Goal: Check status: Check status

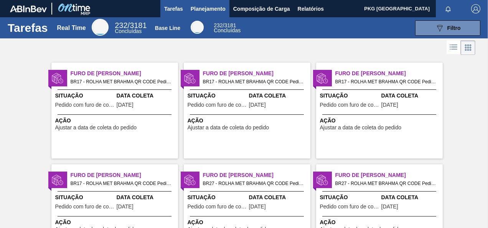
click at [196, 4] on span "Planejamento" at bounding box center [208, 8] width 35 height 9
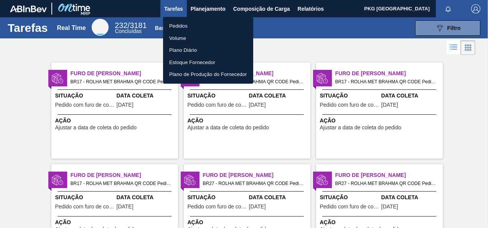
click at [177, 25] on li "Pedidos" at bounding box center [208, 26] width 90 height 12
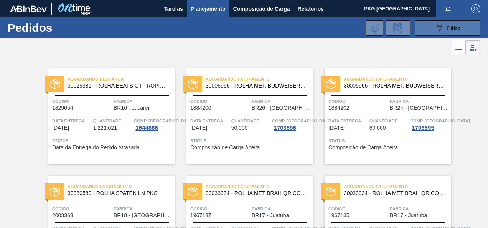
click at [444, 28] on div "089F7B8B-B2A5-4AFE-B5C0-19BA573D28AC Filtro" at bounding box center [448, 27] width 26 height 9
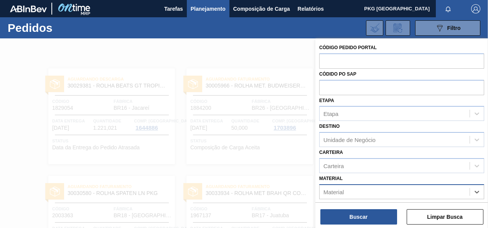
scroll to position [92, 0]
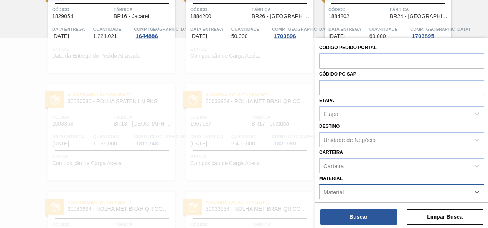
click at [369, 191] on div "Material" at bounding box center [394, 191] width 150 height 11
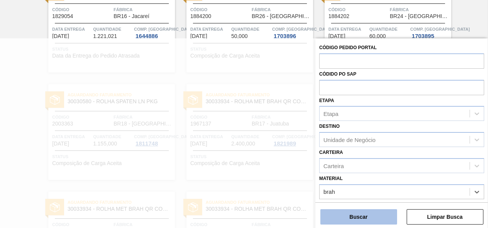
type input "brah"
click at [383, 217] on button "Buscar" at bounding box center [358, 216] width 77 height 15
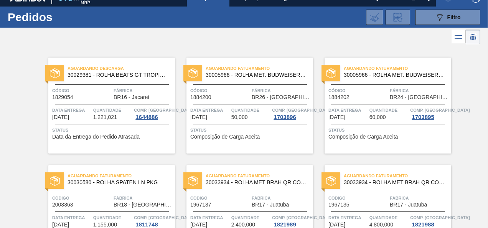
scroll to position [0, 0]
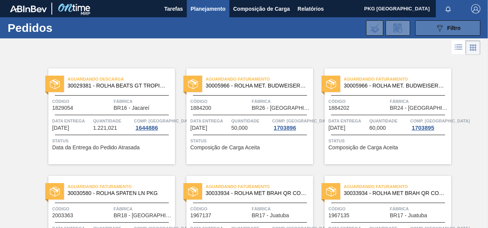
click at [462, 29] on button "089F7B8B-B2A5-4AFE-B5C0-19BA573D28AC Filtro" at bounding box center [447, 27] width 65 height 15
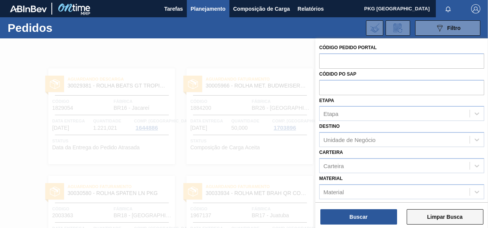
click at [431, 217] on button "Limpar Busca" at bounding box center [445, 216] width 77 height 15
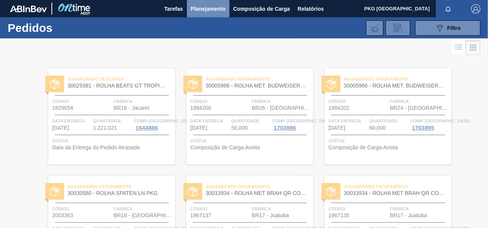
click at [206, 12] on span "Planejamento" at bounding box center [208, 8] width 35 height 9
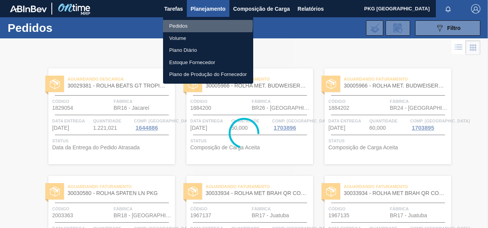
click at [179, 25] on li "Pedidos" at bounding box center [208, 26] width 90 height 12
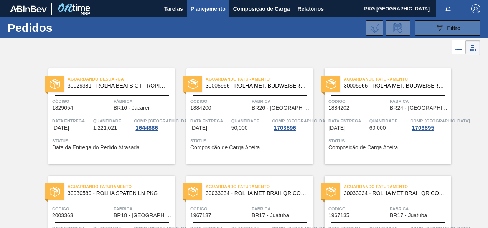
click at [448, 27] on span "Filtro" at bounding box center [453, 28] width 13 height 6
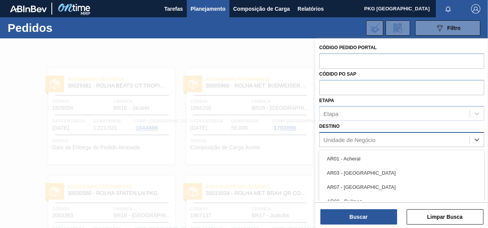
click at [353, 139] on div "Unidade de Negócio" at bounding box center [349, 140] width 52 height 7
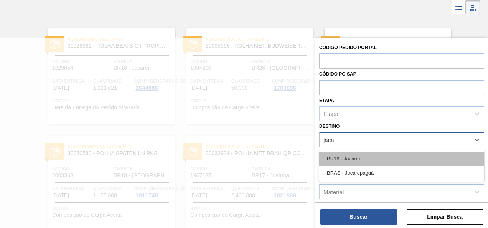
type input "jacar"
click at [407, 155] on div "BR16 - Jacareí" at bounding box center [401, 159] width 165 height 14
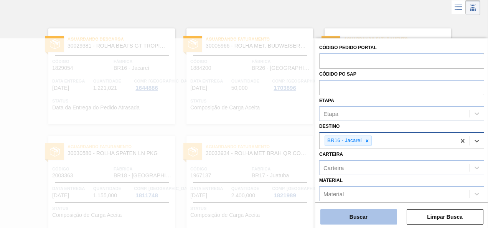
click at [387, 215] on button "Buscar" at bounding box center [358, 216] width 77 height 15
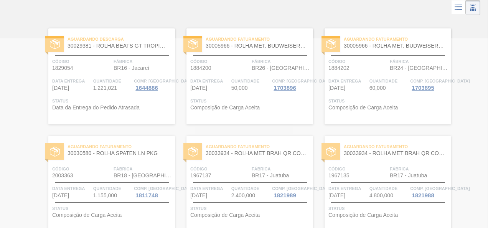
scroll to position [0, 0]
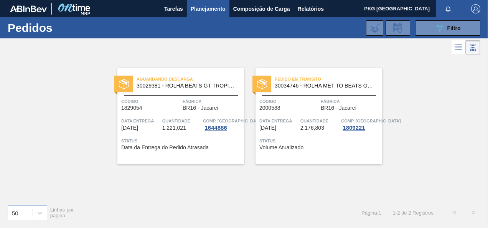
click at [300, 145] on span "Volume Atualizado" at bounding box center [281, 148] width 44 height 6
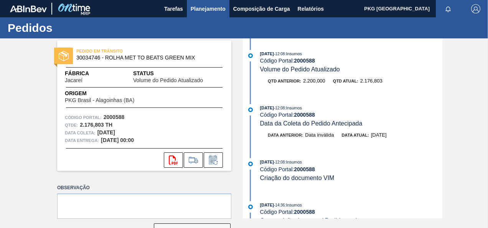
click at [191, 9] on span "Planejamento" at bounding box center [208, 8] width 35 height 9
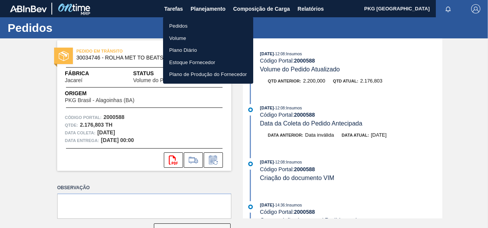
click at [192, 25] on li "Pedidos" at bounding box center [208, 26] width 90 height 12
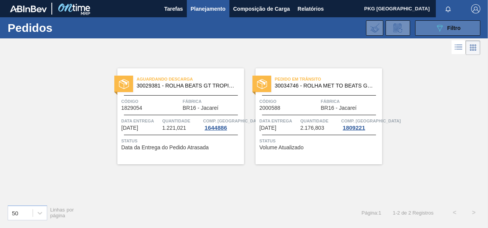
click at [464, 27] on button "089F7B8B-B2A5-4AFE-B5C0-19BA573D28AC Filtro" at bounding box center [447, 27] width 65 height 15
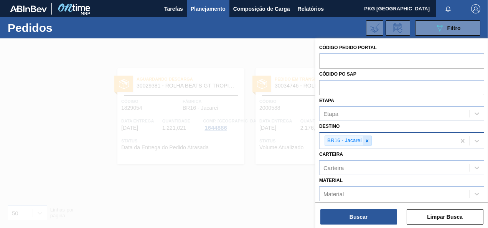
click at [369, 140] on icon at bounding box center [366, 140] width 5 height 5
click at [371, 136] on div "Unidade de Negócio" at bounding box center [394, 139] width 150 height 11
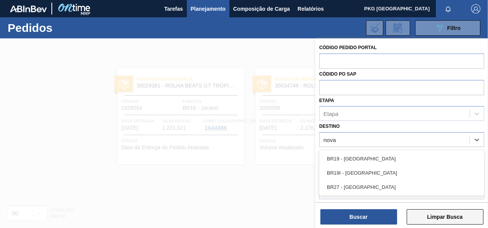
type input "nova"
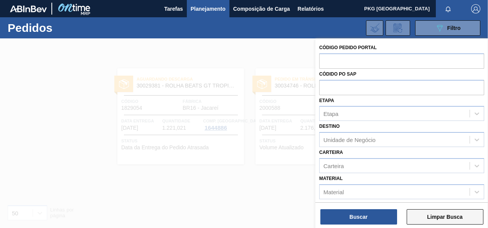
click at [431, 217] on button "Limpar Busca" at bounding box center [445, 216] width 77 height 15
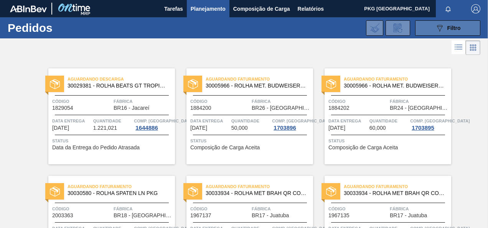
click at [437, 30] on icon "089F7B8B-B2A5-4AFE-B5C0-19BA573D28AC" at bounding box center [439, 27] width 9 height 9
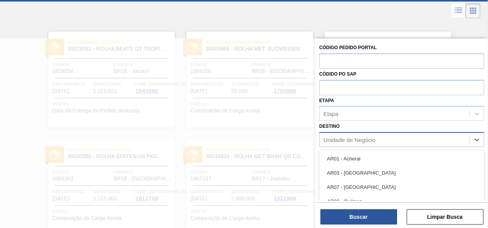
click at [371, 137] on div "Unidade de Negócio" at bounding box center [349, 140] width 52 height 7
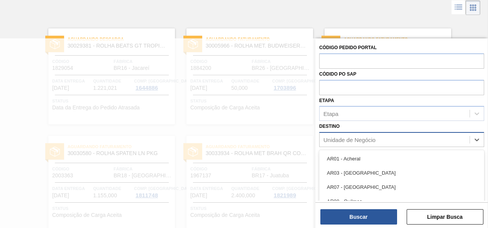
scroll to position [40, 0]
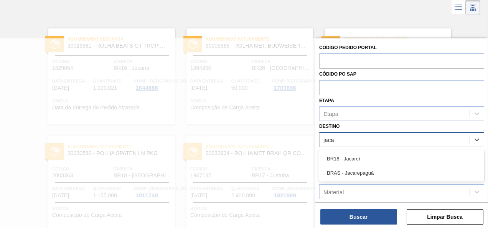
type input "jacar"
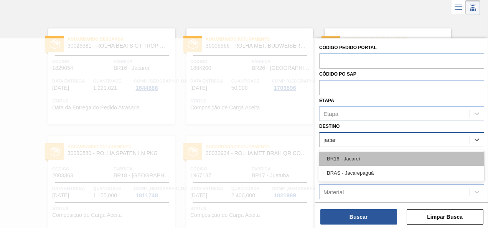
click at [361, 158] on div "BR16 - Jacareí" at bounding box center [401, 159] width 165 height 14
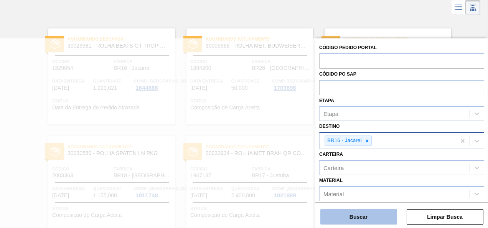
click at [377, 216] on button "Buscar" at bounding box center [358, 216] width 77 height 15
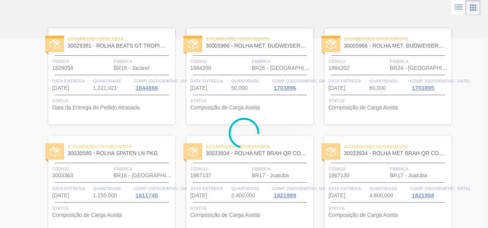
scroll to position [0, 0]
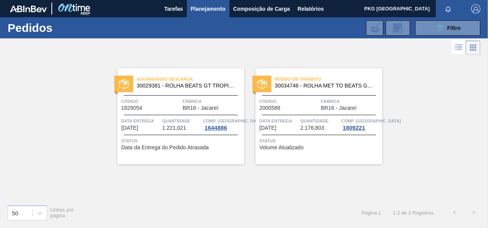
click at [339, 137] on span "Status" at bounding box center [319, 141] width 121 height 8
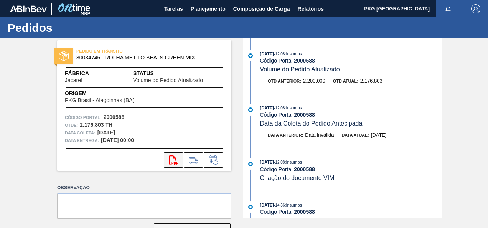
click at [175, 162] on icon "svg{fill:#ff0000}" at bounding box center [173, 159] width 9 height 9
click at [202, 7] on span "Planejamento" at bounding box center [208, 8] width 35 height 9
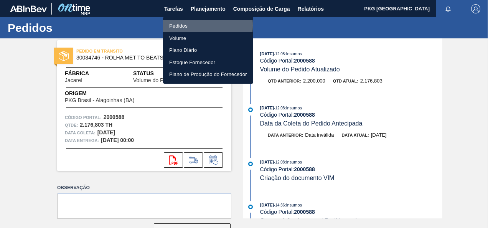
click at [177, 25] on li "Pedidos" at bounding box center [208, 26] width 90 height 12
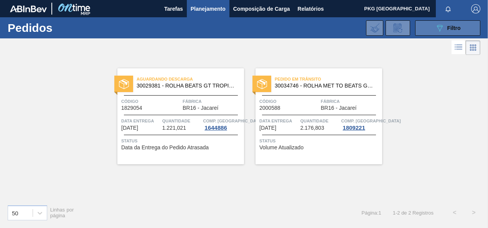
click at [443, 26] on icon "089F7B8B-B2A5-4AFE-B5C0-19BA573D28AC" at bounding box center [439, 27] width 9 height 9
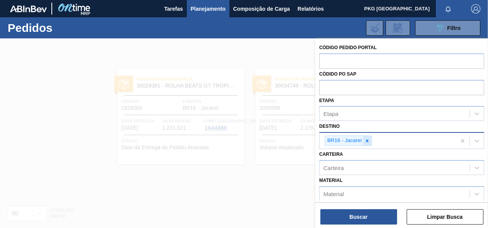
click at [368, 140] on icon at bounding box center [366, 140] width 5 height 5
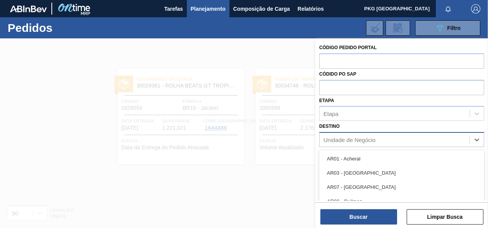
click at [368, 141] on div "Unidade de Negócio" at bounding box center [349, 140] width 52 height 7
type input "nova"
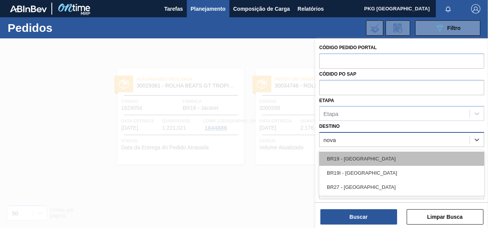
click at [411, 156] on div "BR19 - Nova Rio" at bounding box center [401, 159] width 165 height 14
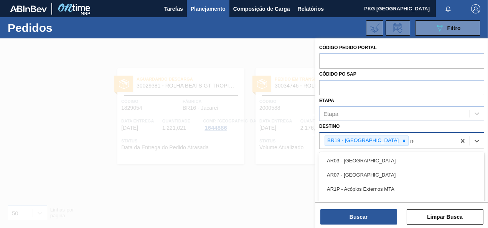
type input "nova"
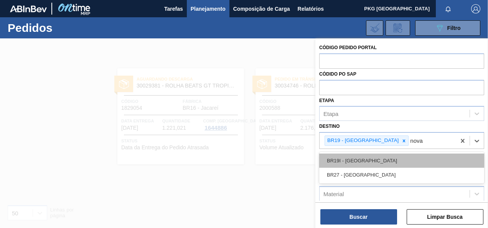
click at [374, 158] on div "BR19I - Nova Rio" at bounding box center [401, 160] width 165 height 14
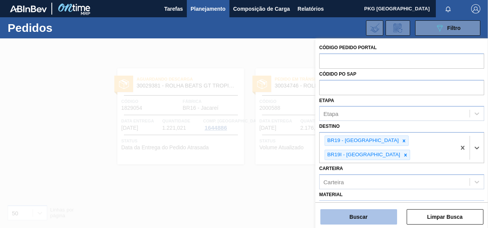
click at [382, 217] on button "Buscar" at bounding box center [358, 216] width 77 height 15
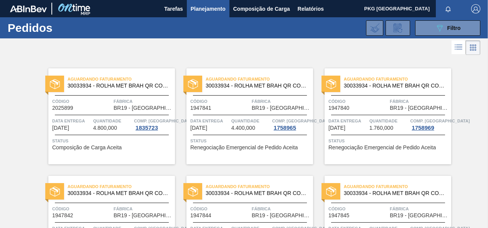
click at [103, 75] on span "Aguardando Faturamento" at bounding box center [121, 79] width 107 height 8
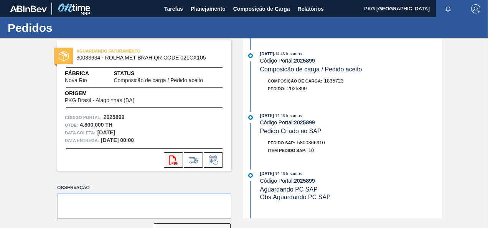
click at [167, 161] on button "svg{fill:#ff0000}" at bounding box center [173, 159] width 19 height 15
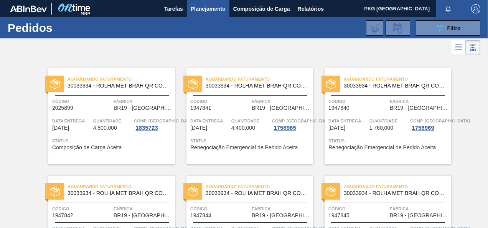
click at [237, 147] on span "Renegociação Emergencial de Pedido Aceita" at bounding box center [243, 148] width 107 height 6
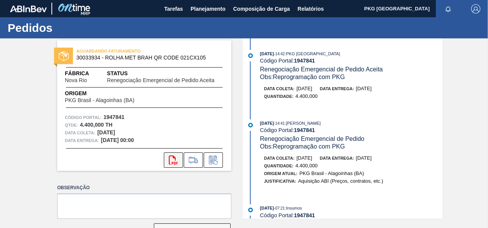
click at [171, 161] on icon "svg{fill:#ff0000}" at bounding box center [173, 159] width 9 height 9
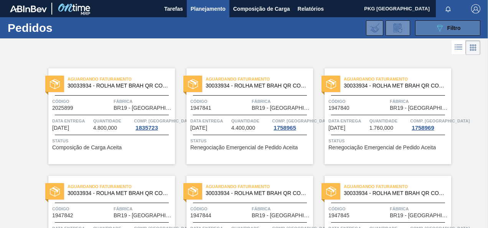
click at [434, 20] on button "089F7B8B-B2A5-4AFE-B5C0-19BA573D28AC Filtro" at bounding box center [447, 27] width 65 height 15
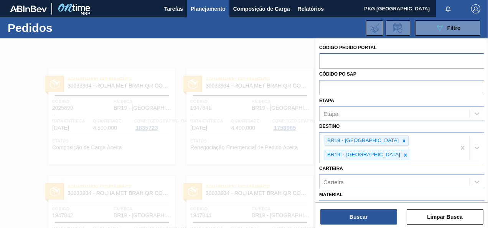
click at [359, 60] on input "text" at bounding box center [401, 60] width 165 height 15
paste input "5800288898"
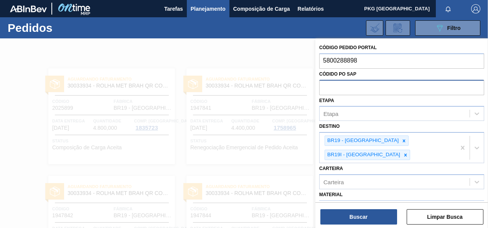
type input "5800288898"
click at [346, 82] on div "Códido PO SAP" at bounding box center [401, 82] width 165 height 26
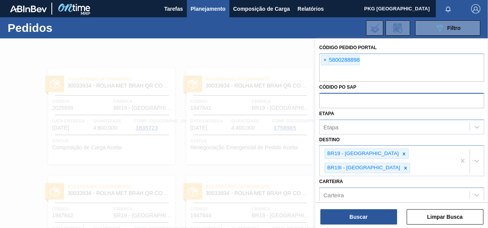
click at [347, 99] on input "text" at bounding box center [401, 100] width 165 height 15
paste input "5800288898"
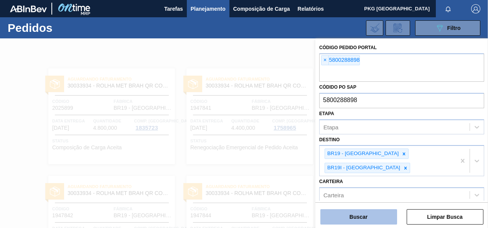
type input "5800288898"
click at [391, 219] on button "Buscar" at bounding box center [358, 216] width 77 height 15
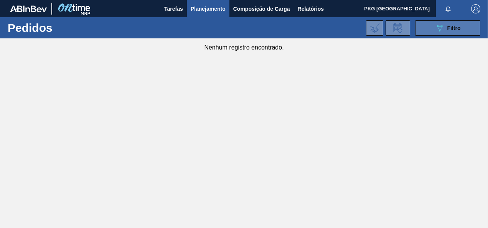
click at [443, 26] on icon "089F7B8B-B2A5-4AFE-B5C0-19BA573D28AC" at bounding box center [439, 27] width 9 height 9
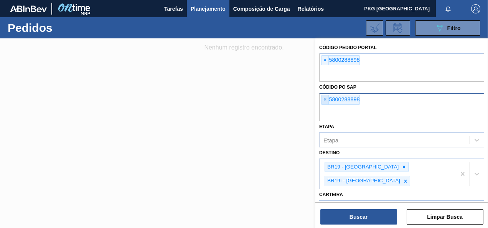
click at [324, 99] on span "×" at bounding box center [324, 99] width 7 height 9
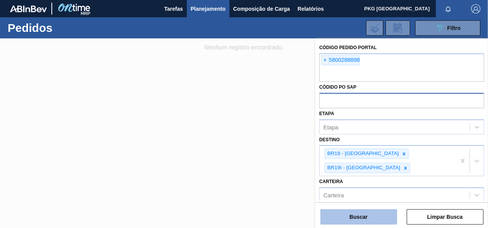
click at [375, 218] on button "Buscar" at bounding box center [358, 216] width 77 height 15
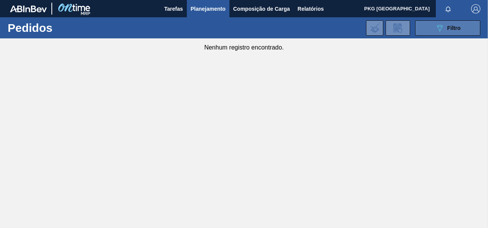
click at [437, 30] on icon "089F7B8B-B2A5-4AFE-B5C0-19BA573D28AC" at bounding box center [439, 27] width 9 height 9
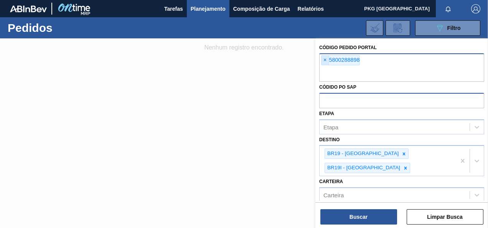
click at [326, 57] on span "×" at bounding box center [324, 60] width 7 height 9
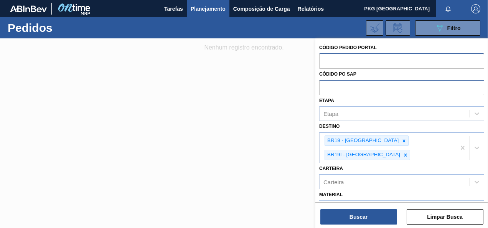
click at [341, 88] on input "text" at bounding box center [401, 87] width 165 height 15
paste input "5800288898"
click at [323, 84] on input "5800288898" at bounding box center [401, 87] width 165 height 15
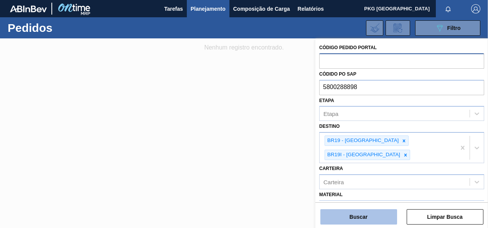
type input "5800288898"
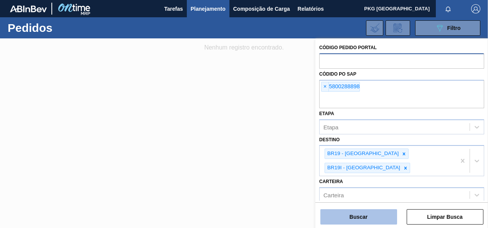
click at [371, 217] on button "Buscar" at bounding box center [358, 216] width 77 height 15
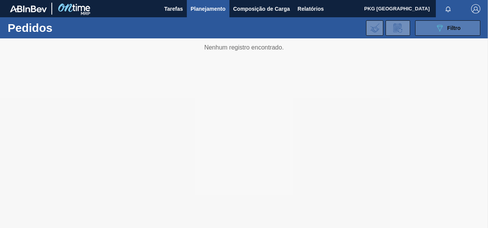
click at [431, 30] on button "089F7B8B-B2A5-4AFE-B5C0-19BA573D28AC Filtro" at bounding box center [447, 27] width 65 height 15
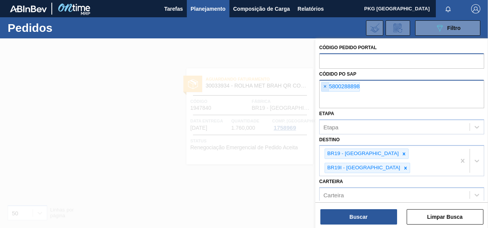
click at [322, 84] on span "×" at bounding box center [324, 86] width 7 height 9
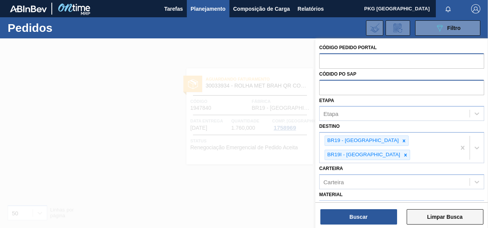
click at [430, 217] on button "Limpar Busca" at bounding box center [445, 216] width 77 height 15
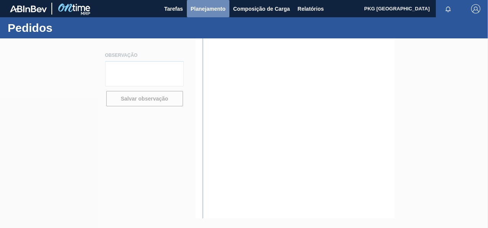
click at [208, 7] on span "Planejamento" at bounding box center [208, 8] width 35 height 9
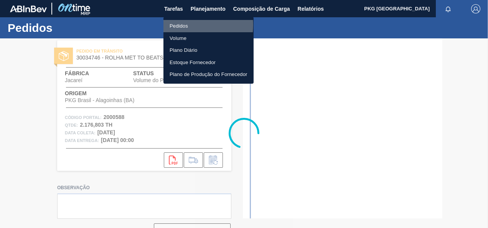
click at [180, 25] on li "Pedidos" at bounding box center [208, 26] width 90 height 12
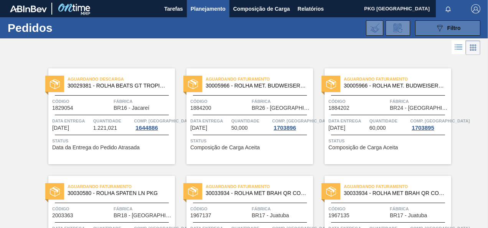
click at [455, 30] on span "Filtro" at bounding box center [453, 28] width 13 height 6
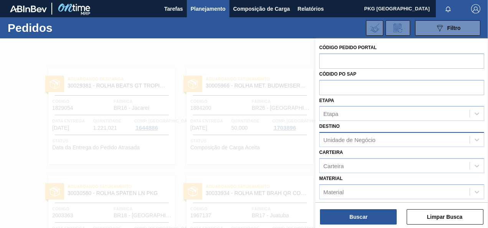
click at [380, 140] on div "Unidade de Negócio" at bounding box center [394, 139] width 150 height 11
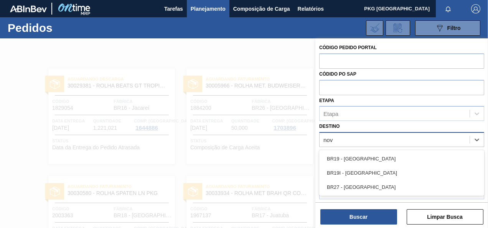
type input "nova"
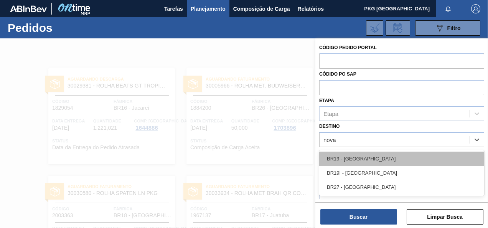
click at [375, 155] on div "BR19 - Nova Rio" at bounding box center [401, 159] width 165 height 14
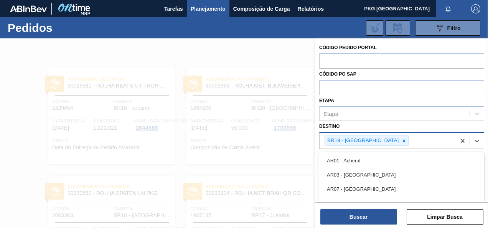
click at [391, 138] on div "BR19 - Nova Rio" at bounding box center [387, 141] width 136 height 16
type input "nova"
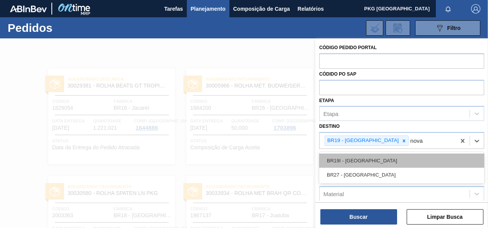
click at [373, 161] on div "BR19I - Nova Rio" at bounding box center [401, 160] width 165 height 14
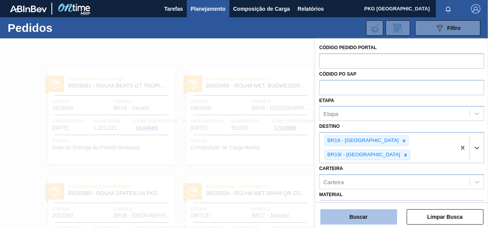
click at [389, 214] on button "Buscar" at bounding box center [358, 216] width 77 height 15
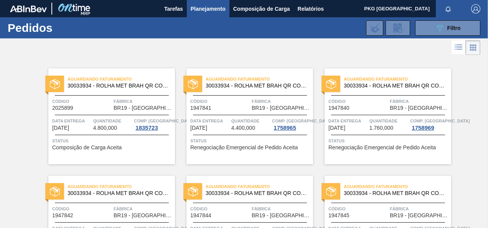
click at [378, 117] on span "Quantidade" at bounding box center [388, 121] width 39 height 8
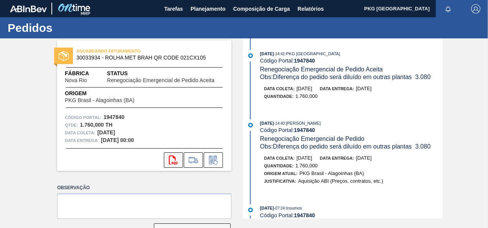
click at [169, 163] on icon at bounding box center [173, 159] width 9 height 9
click at [201, 8] on span "Planejamento" at bounding box center [208, 8] width 35 height 9
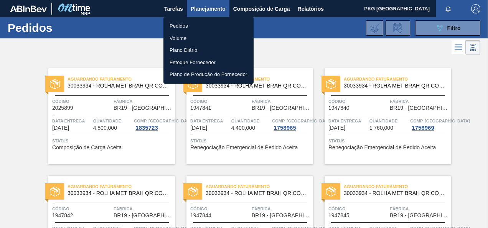
click at [480, 123] on div at bounding box center [244, 114] width 488 height 228
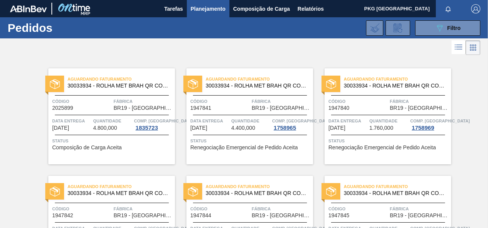
click at [244, 147] on span "Renegociação Emergencial de Pedido Aceita" at bounding box center [243, 148] width 107 height 6
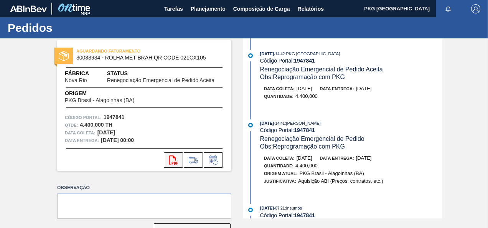
click at [173, 159] on icon "svg{fill:#ff0000}" at bounding box center [173, 159] width 9 height 9
click at [203, 5] on span "Planejamento" at bounding box center [208, 8] width 35 height 9
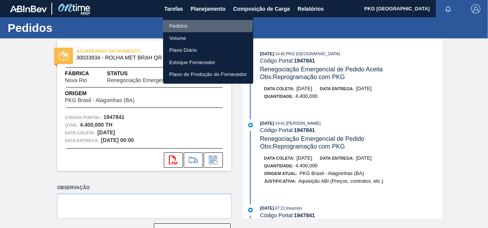
click at [181, 24] on li "Pedidos" at bounding box center [208, 26] width 90 height 12
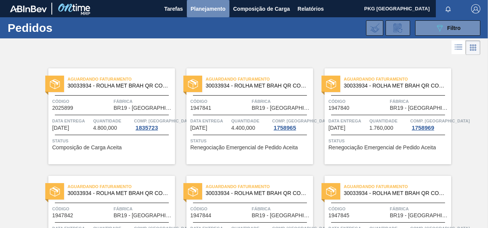
click at [197, 8] on span "Planejamento" at bounding box center [208, 8] width 35 height 9
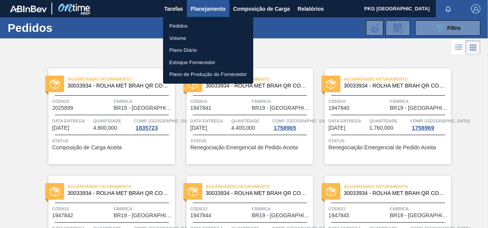
click at [182, 25] on li "Pedidos" at bounding box center [208, 26] width 90 height 12
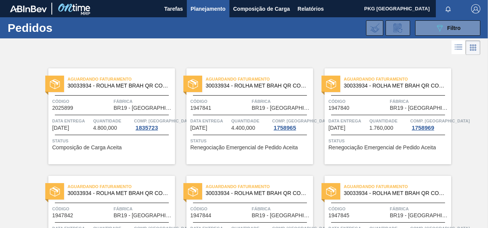
click at [459, 27] on span "Filtro" at bounding box center [453, 28] width 13 height 6
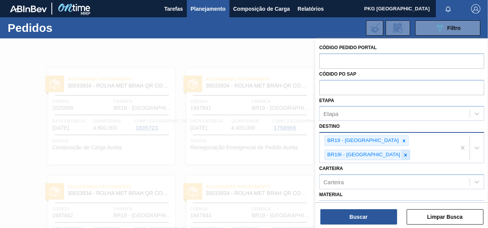
click at [407, 153] on icon at bounding box center [405, 154] width 3 height 3
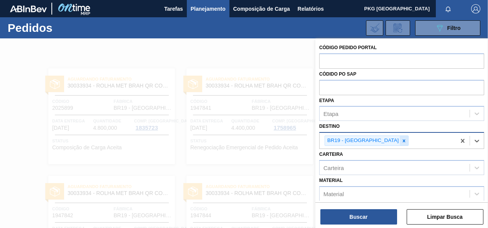
click at [401, 139] on icon at bounding box center [403, 140] width 5 height 5
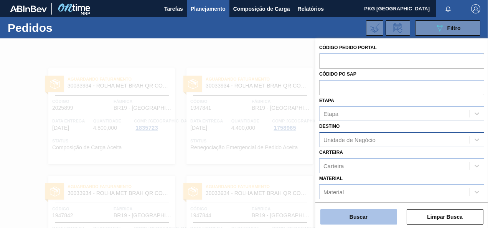
click at [354, 219] on button "Buscar" at bounding box center [358, 216] width 77 height 15
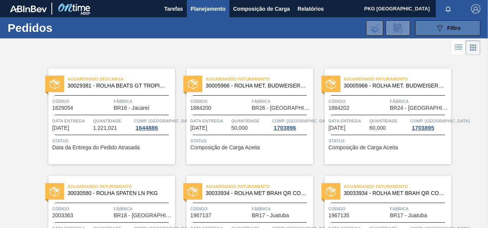
click at [445, 30] on div "089F7B8B-B2A5-4AFE-B5C0-19BA573D28AC Filtro" at bounding box center [448, 27] width 26 height 9
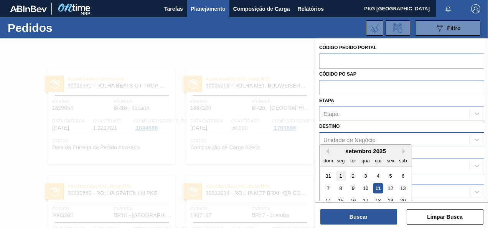
click at [339, 171] on div "1" at bounding box center [341, 176] width 10 height 10
type de "01/09/2025"
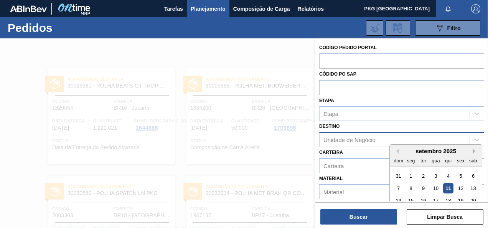
click at [475, 148] on button "Next Month" at bounding box center [475, 150] width 5 height 5
click at [436, 221] on div "31" at bounding box center [435, 226] width 10 height 10
type até "31/12/2025"
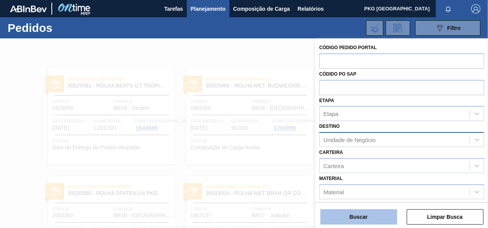
click at [370, 218] on button "Buscar" at bounding box center [358, 216] width 77 height 15
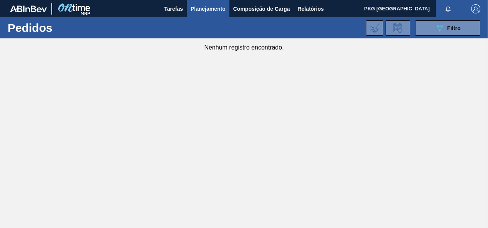
type de "01/09/2025"
type até "31/12/2025"
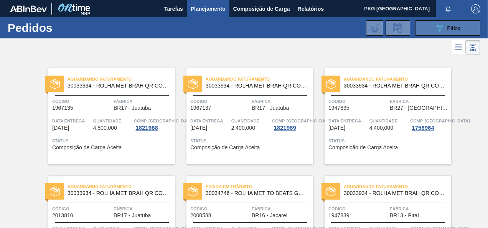
click at [439, 31] on icon at bounding box center [440, 28] width 6 height 7
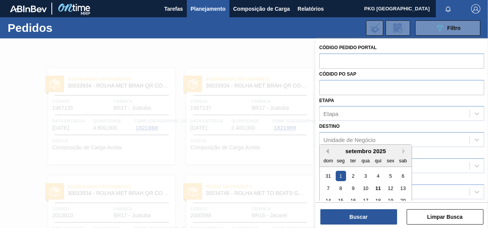
click at [326, 148] on button "Previous Month" at bounding box center [325, 150] width 5 height 5
click at [393, 171] on div "1" at bounding box center [390, 176] width 10 height 10
type de "01/08/2025"
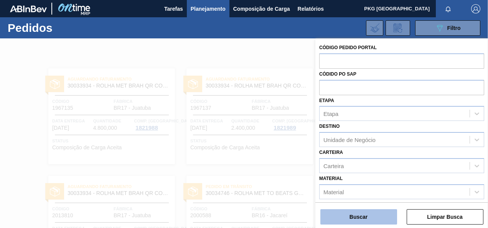
click at [364, 216] on button "Buscar" at bounding box center [358, 216] width 77 height 15
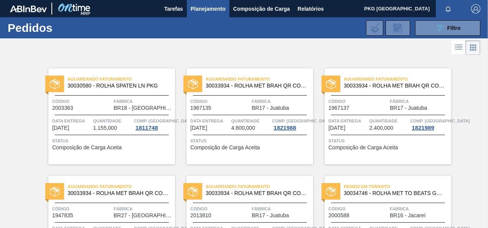
click at [239, 149] on span "Composição de Carga Aceita" at bounding box center [224, 148] width 69 height 6
click at [443, 24] on div "089F7B8B-B2A5-4AFE-B5C0-19BA573D28AC Filtro" at bounding box center [448, 27] width 26 height 9
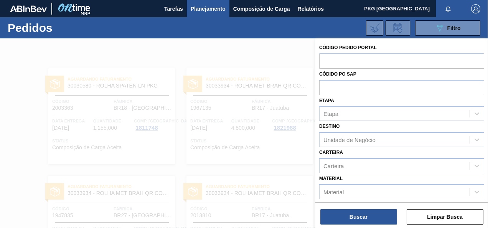
click at [231, 47] on div at bounding box center [244, 152] width 488 height 228
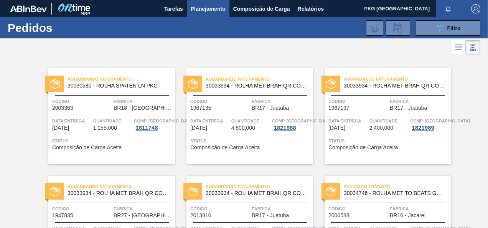
click at [248, 86] on span "30033934 - ROLHA MET BRAH QR CODE 021CX105" at bounding box center [256, 86] width 101 height 6
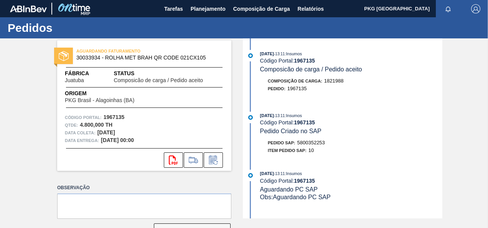
drag, startPoint x: 76, startPoint y: 58, endPoint x: 100, endPoint y: 59, distance: 23.8
click at [100, 59] on span "30033934 - ROLHA MET BRAH QR CODE 021CX105" at bounding box center [145, 58] width 139 height 6
click at [206, 10] on span "Planejamento" at bounding box center [208, 8] width 35 height 9
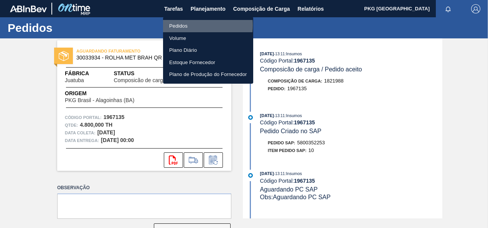
click at [184, 25] on li "Pedidos" at bounding box center [208, 26] width 90 height 12
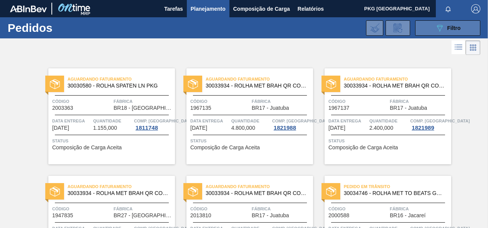
click at [441, 29] on icon "089F7B8B-B2A5-4AFE-B5C0-19BA573D28AC" at bounding box center [439, 27] width 9 height 9
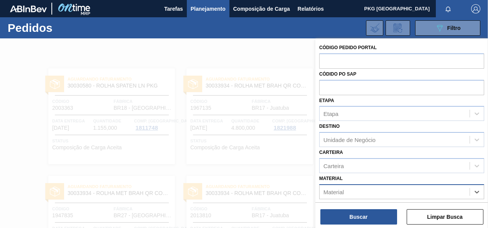
click at [343, 195] on div "Material" at bounding box center [394, 191] width 150 height 11
paste input "30033934"
type input "30033934"
click at [371, 204] on div "30033934 - ROLHA MET BRAH QR CODE 021CX105" at bounding box center [401, 211] width 165 height 14
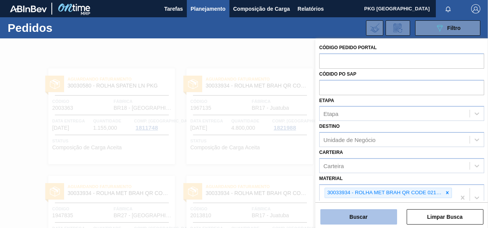
click at [369, 213] on button "Buscar" at bounding box center [358, 216] width 77 height 15
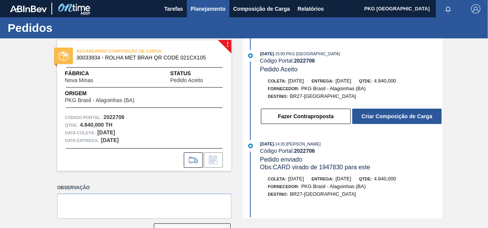
click at [203, 8] on span "Planejamento" at bounding box center [208, 8] width 35 height 9
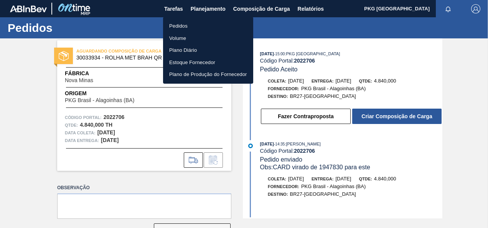
click at [181, 26] on li "Pedidos" at bounding box center [208, 26] width 90 height 12
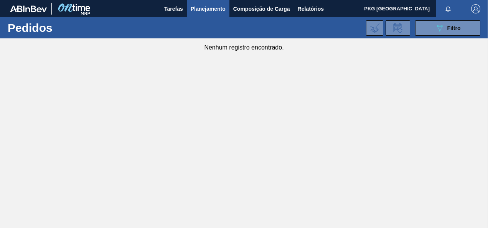
type de "01/08/2025"
type até "31/12/2025"
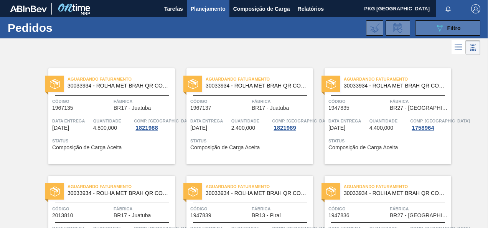
click at [467, 27] on button "089F7B8B-B2A5-4AFE-B5C0-19BA573D28AC Filtro" at bounding box center [447, 27] width 65 height 15
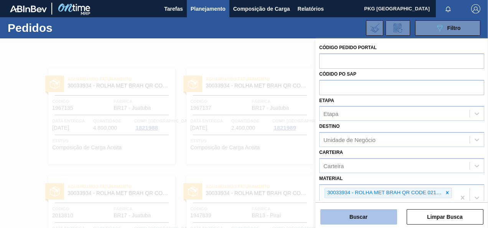
click at [382, 214] on button "Buscar" at bounding box center [358, 216] width 77 height 15
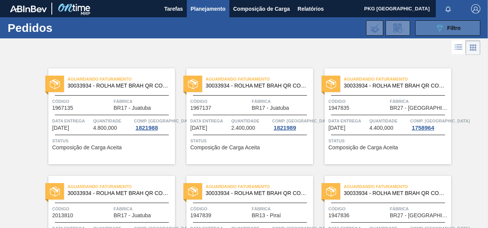
click at [427, 22] on button "089F7B8B-B2A5-4AFE-B5C0-19BA573D28AC Filtro" at bounding box center [447, 27] width 65 height 15
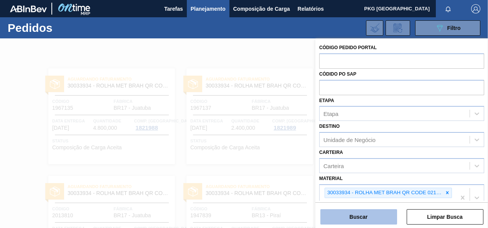
click at [370, 216] on button "Buscar" at bounding box center [358, 216] width 77 height 15
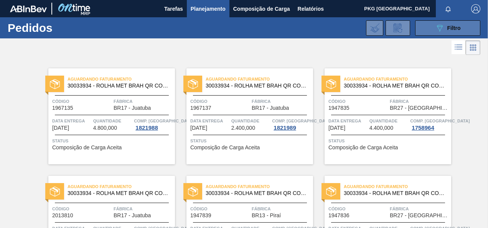
click at [430, 27] on button "089F7B8B-B2A5-4AFE-B5C0-19BA573D28AC Filtro" at bounding box center [447, 27] width 65 height 15
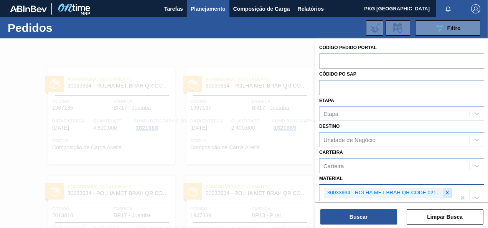
click at [448, 190] on icon at bounding box center [447, 192] width 5 height 5
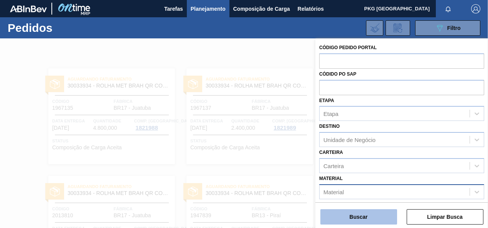
click at [370, 216] on button "Buscar" at bounding box center [358, 216] width 77 height 15
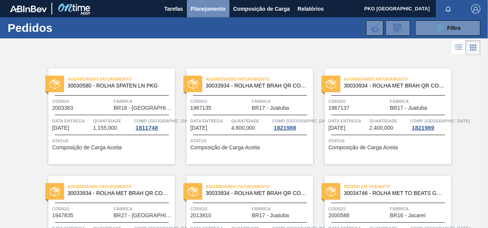
click at [204, 5] on span "Planejamento" at bounding box center [208, 8] width 35 height 9
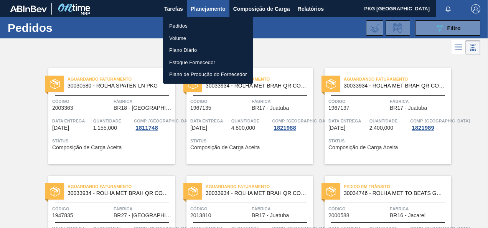
click at [185, 25] on li "Pedidos" at bounding box center [208, 26] width 90 height 12
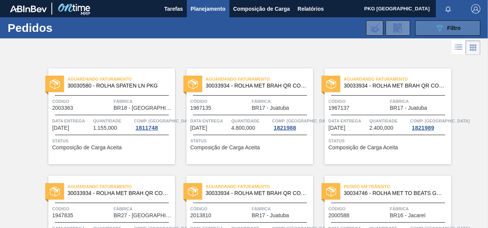
click at [458, 27] on span "Filtro" at bounding box center [453, 28] width 13 height 6
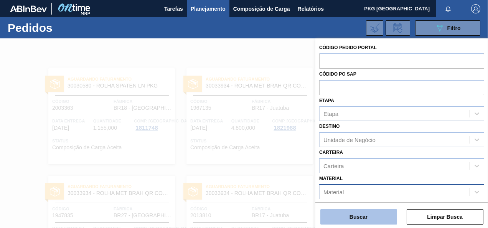
click at [380, 217] on button "Buscar" at bounding box center [358, 216] width 77 height 15
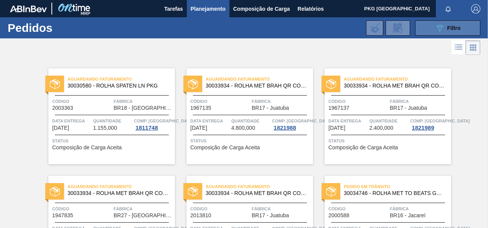
click at [448, 26] on span "Filtro" at bounding box center [453, 28] width 13 height 6
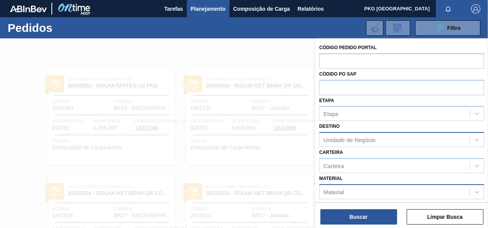
click at [367, 139] on div "Unidade de Negócio" at bounding box center [349, 140] width 52 height 7
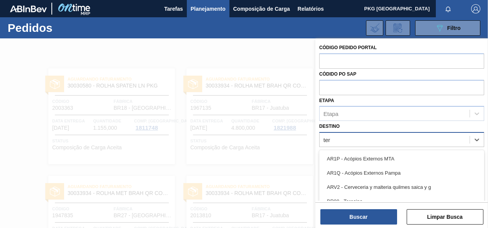
type input "tere"
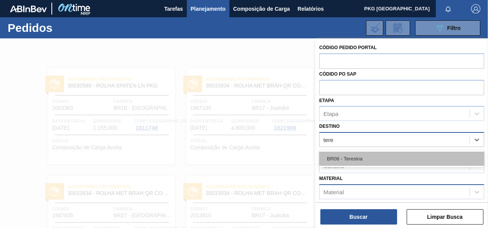
click at [367, 155] on div "BR08 - Teresina" at bounding box center [401, 159] width 165 height 14
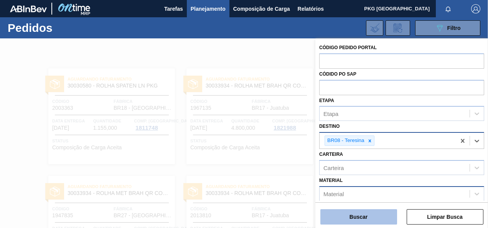
click at [371, 221] on button "Buscar" at bounding box center [358, 216] width 77 height 15
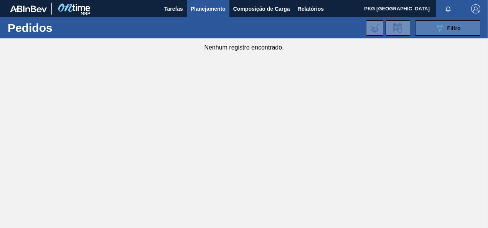
click at [432, 32] on button "089F7B8B-B2A5-4AFE-B5C0-19BA573D28AC Filtro" at bounding box center [447, 27] width 65 height 15
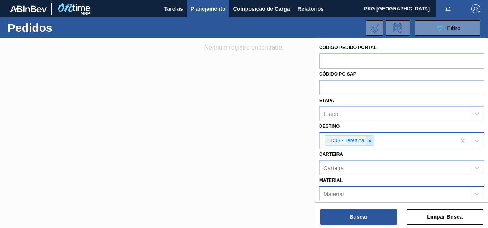
click at [370, 140] on icon at bounding box center [369, 140] width 5 height 5
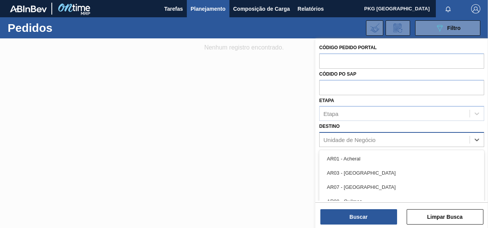
click at [370, 140] on div "Unidade de Negócio" at bounding box center [349, 140] width 52 height 7
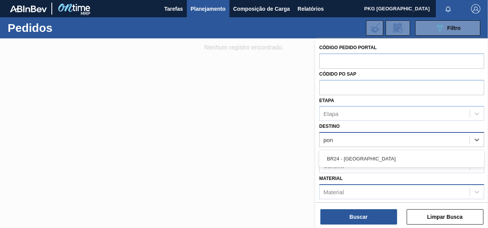
type input "pont"
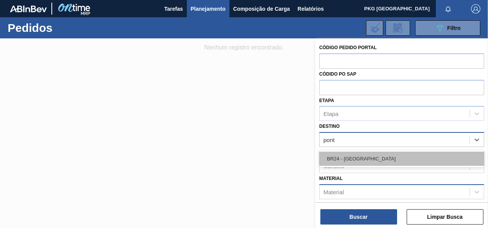
click at [367, 155] on div "BR24 - Ponta Grossa" at bounding box center [401, 159] width 165 height 14
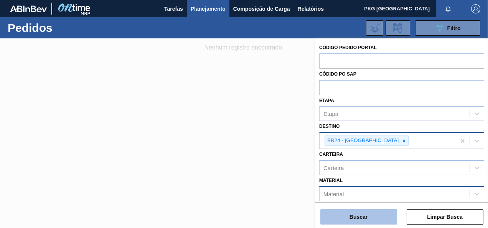
click at [376, 217] on button "Buscar" at bounding box center [358, 216] width 77 height 15
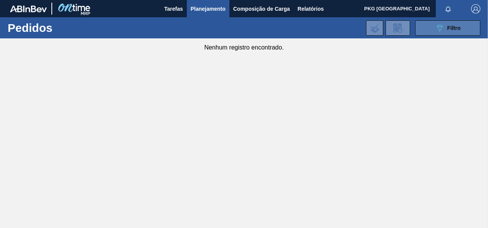
click at [443, 31] on icon "089F7B8B-B2A5-4AFE-B5C0-19BA573D28AC" at bounding box center [439, 27] width 9 height 9
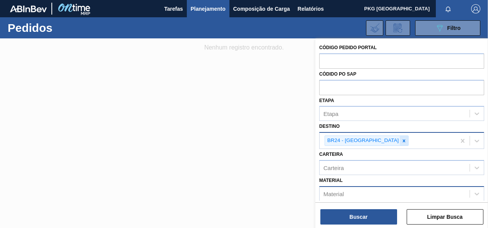
click at [400, 143] on div at bounding box center [404, 141] width 8 height 10
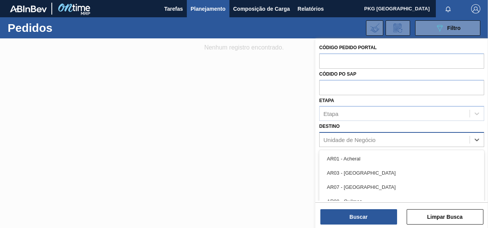
click at [384, 140] on div "Unidade de Negócio" at bounding box center [394, 139] width 150 height 11
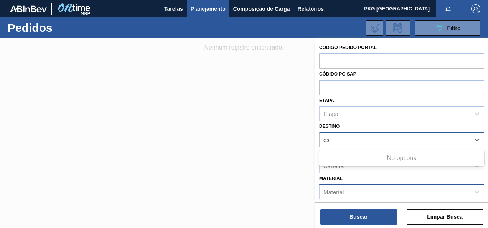
type input "e"
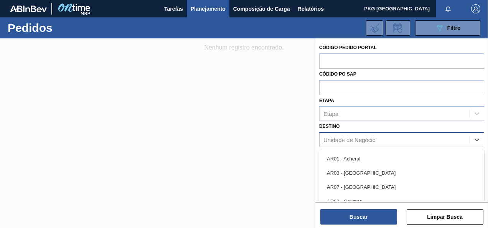
type input "s"
type input "a"
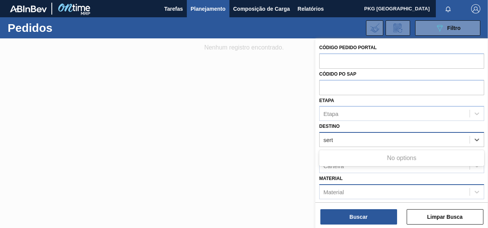
type input "ser"
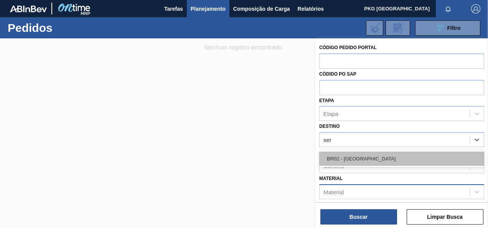
click at [374, 158] on div "BR02 - Sergipe" at bounding box center [401, 159] width 165 height 14
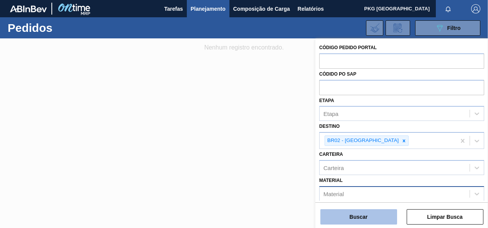
click at [372, 215] on button "Buscar" at bounding box center [358, 216] width 77 height 15
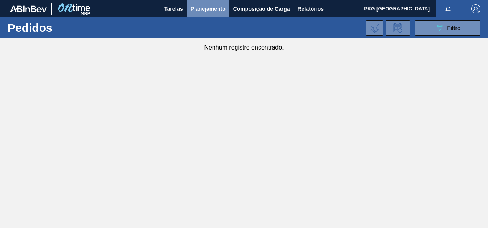
click at [196, 10] on span "Planejamento" at bounding box center [208, 8] width 35 height 9
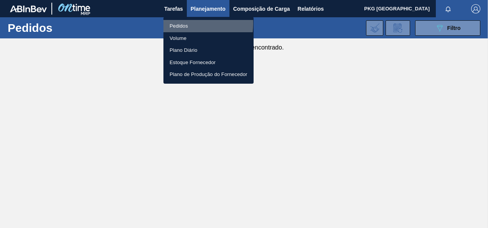
click at [180, 24] on li "Pedidos" at bounding box center [208, 26] width 90 height 12
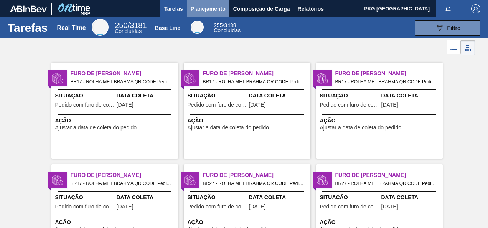
click at [196, 10] on span "Planejamento" at bounding box center [208, 8] width 35 height 9
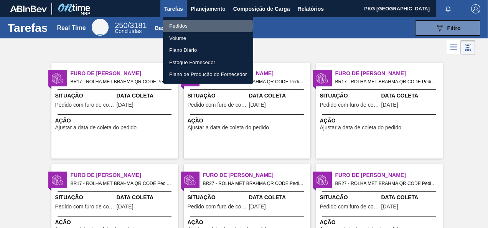
click at [187, 26] on li "Pedidos" at bounding box center [208, 26] width 90 height 12
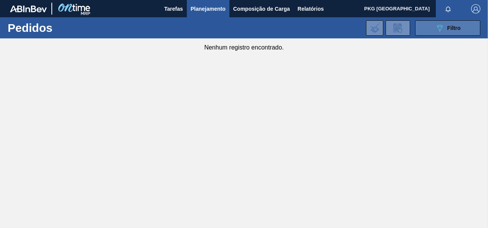
click at [441, 24] on icon "089F7B8B-B2A5-4AFE-B5C0-19BA573D28AC" at bounding box center [439, 27] width 9 height 9
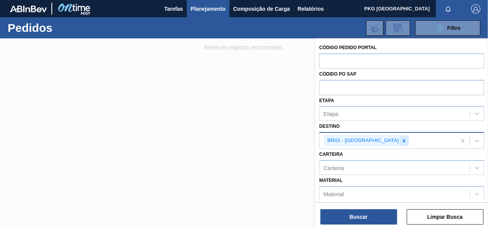
click at [403, 140] on icon at bounding box center [404, 140] width 3 height 3
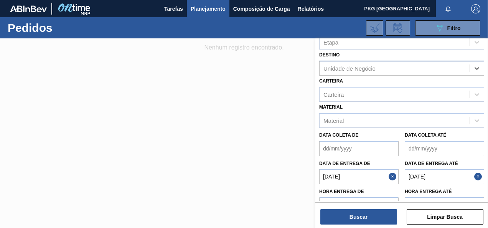
scroll to position [96, 0]
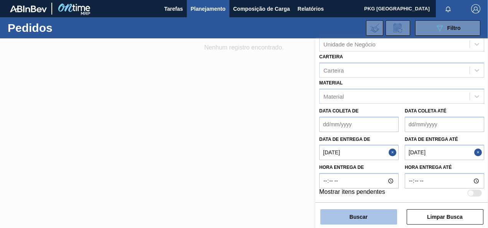
click at [359, 218] on button "Buscar" at bounding box center [358, 216] width 77 height 15
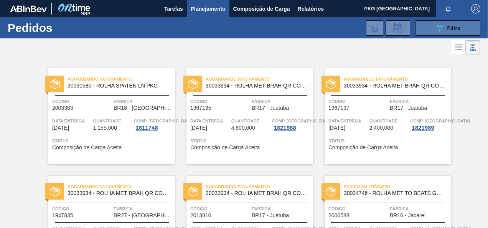
click at [423, 31] on button "089F7B8B-B2A5-4AFE-B5C0-19BA573D28AC Filtro" at bounding box center [447, 27] width 65 height 15
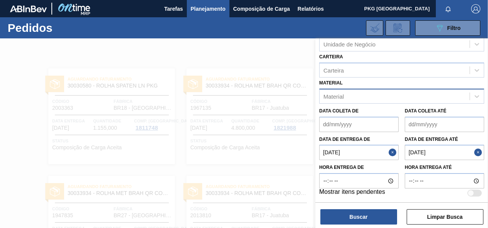
click at [380, 94] on div "Material" at bounding box center [394, 96] width 150 height 11
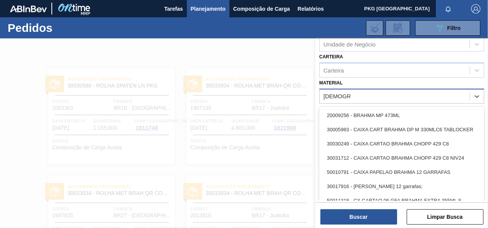
type input "BRAHMA QR"
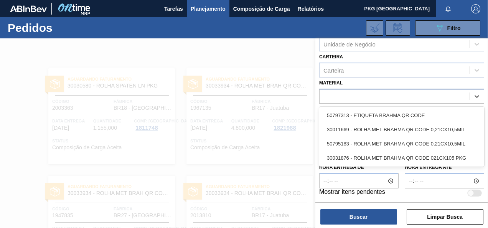
click at [438, 99] on div "BRAHMA QR" at bounding box center [394, 96] width 150 height 11
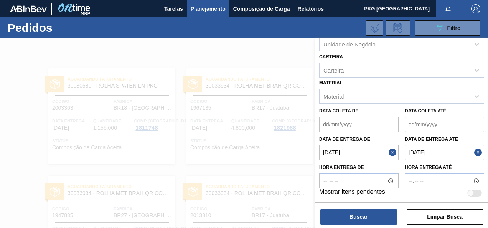
click at [279, 89] on div at bounding box center [244, 152] width 488 height 228
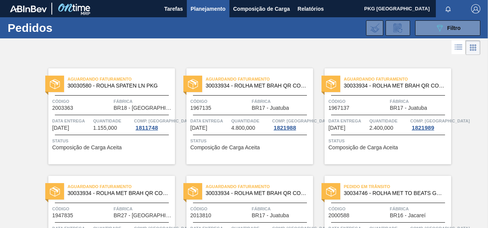
click at [209, 84] on span "30033934 - ROLHA MET BRAH QR CODE 021CX105" at bounding box center [256, 86] width 101 height 6
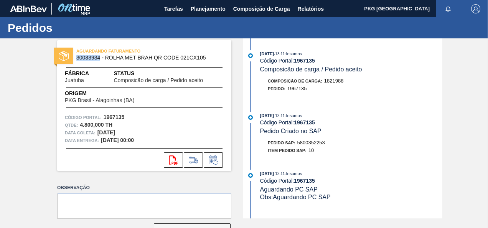
drag, startPoint x: 77, startPoint y: 57, endPoint x: 99, endPoint y: 58, distance: 22.7
click at [99, 58] on span "30033934 - ROLHA MET BRAH QR CODE 021CX105" at bounding box center [145, 58] width 139 height 6
copy span "30033934"
click at [203, 8] on span "Planejamento" at bounding box center [208, 8] width 35 height 9
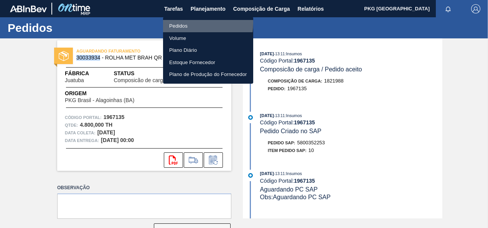
click at [183, 23] on li "Pedidos" at bounding box center [208, 26] width 90 height 12
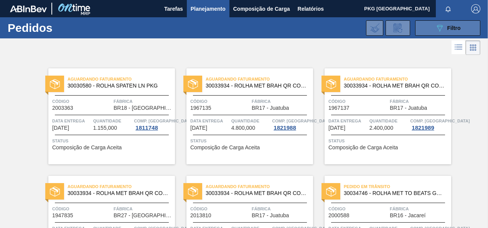
click at [438, 30] on icon at bounding box center [440, 28] width 6 height 7
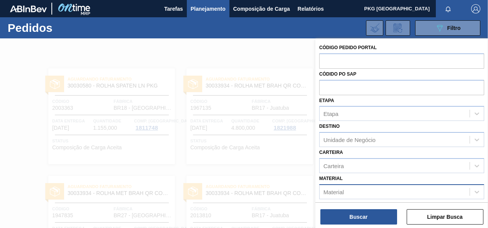
click at [387, 189] on div "Material" at bounding box center [394, 191] width 150 height 11
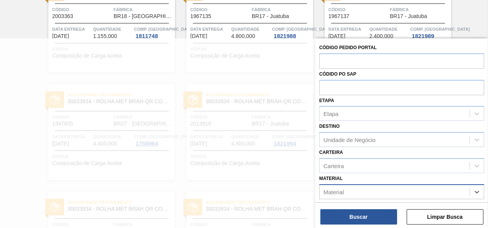
paste input "30033934"
type input "30033934"
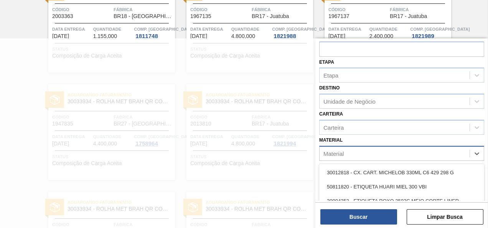
scroll to position [145, 0]
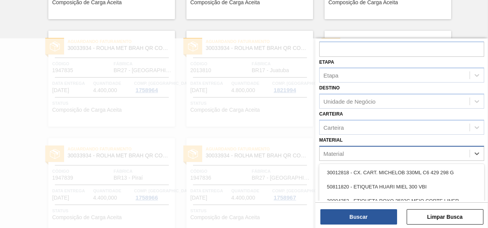
click at [379, 153] on div "Material" at bounding box center [394, 153] width 150 height 11
paste input "30033934"
type input "30033934"
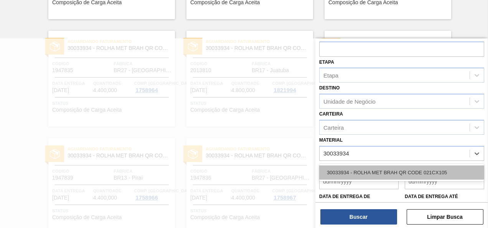
click at [368, 168] on div "30033934 - ROLHA MET BRAH QR CODE 021CX105" at bounding box center [401, 172] width 165 height 14
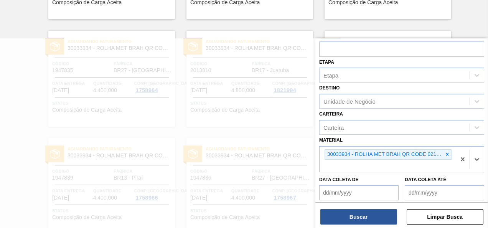
click at [364, 192] on de "Data coleta de" at bounding box center [358, 192] width 79 height 15
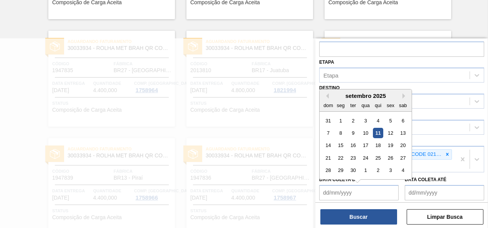
scroll to position [77, 0]
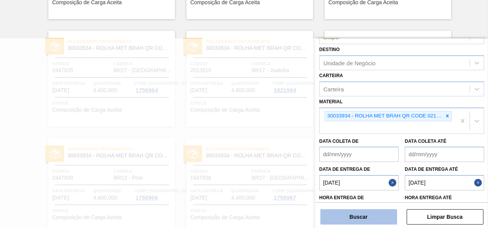
click at [366, 219] on button "Buscar" at bounding box center [358, 216] width 77 height 15
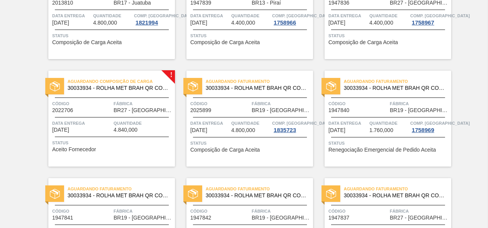
scroll to position [222, 0]
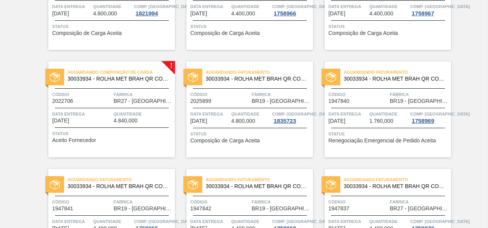
click at [149, 140] on div "Status Aceito Fornecedor" at bounding box center [112, 136] width 121 height 12
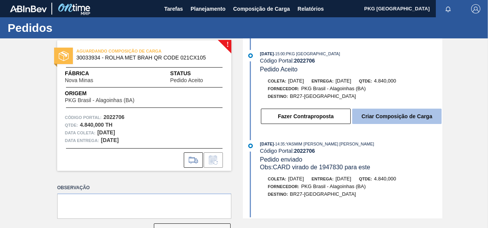
click at [386, 118] on button "Criar Composição de Carga" at bounding box center [396, 116] width 89 height 15
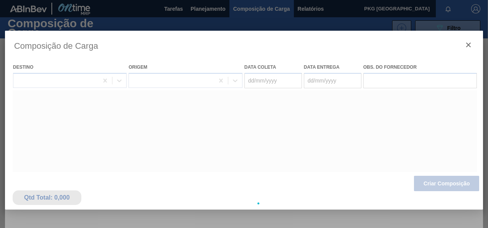
type coleta "06/09/2025"
type entrega "08/09/2025"
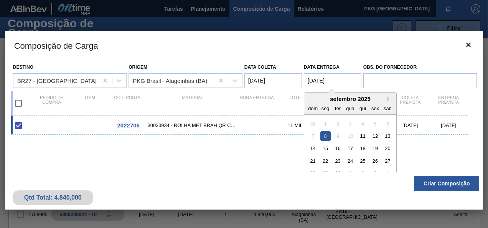
click at [339, 84] on entrega "08/09/2025" at bounding box center [333, 80] width 58 height 15
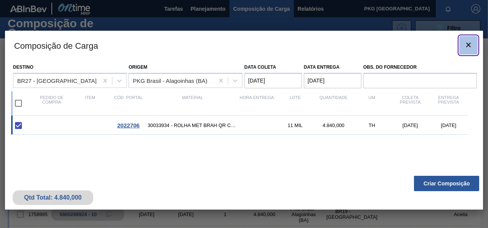
click at [471, 42] on icon "botão de ícone" at bounding box center [468, 44] width 9 height 9
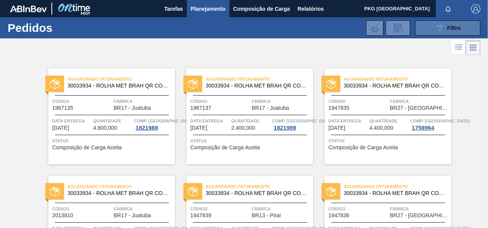
click at [449, 27] on span "Filtro" at bounding box center [453, 28] width 13 height 6
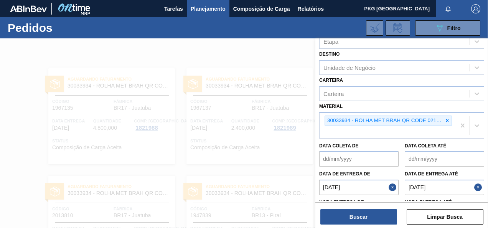
scroll to position [107, 0]
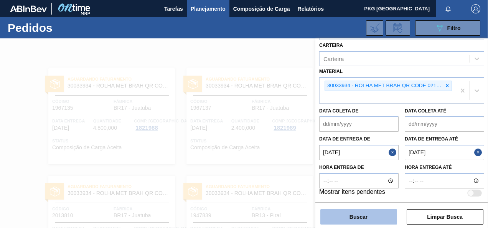
click at [374, 210] on button "Buscar" at bounding box center [358, 216] width 77 height 15
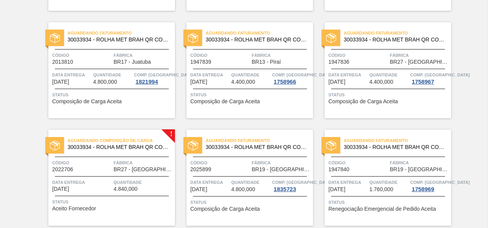
scroll to position [0, 0]
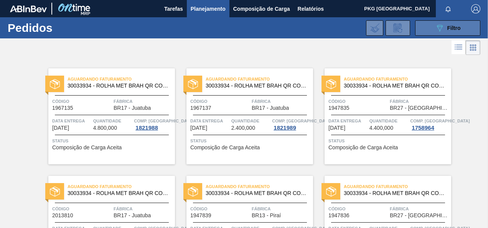
click at [445, 28] on div "089F7B8B-B2A5-4AFE-B5C0-19BA573D28AC Filtro" at bounding box center [448, 27] width 26 height 9
click at [211, 8] on span "Planejamento" at bounding box center [208, 8] width 35 height 9
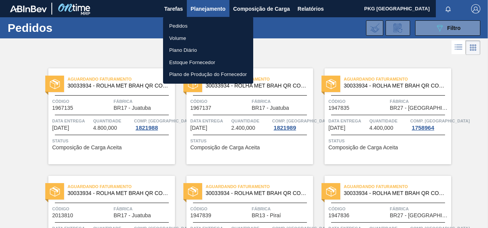
click at [184, 25] on li "Pedidos" at bounding box center [208, 26] width 90 height 12
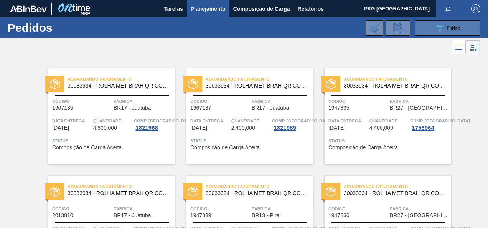
click at [460, 30] on button "089F7B8B-B2A5-4AFE-B5C0-19BA573D28AC Filtro" at bounding box center [447, 27] width 65 height 15
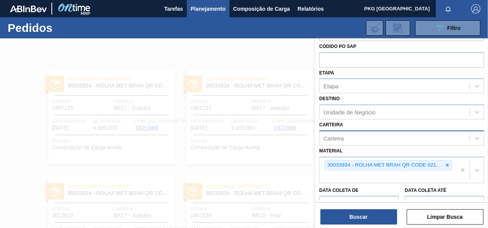
scroll to position [77, 0]
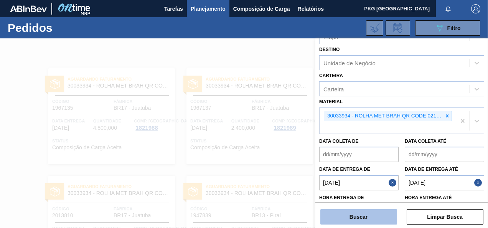
click at [385, 212] on button "Buscar" at bounding box center [358, 216] width 77 height 15
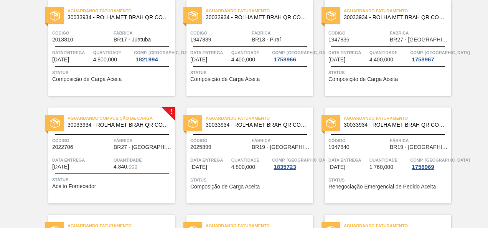
scroll to position [192, 0]
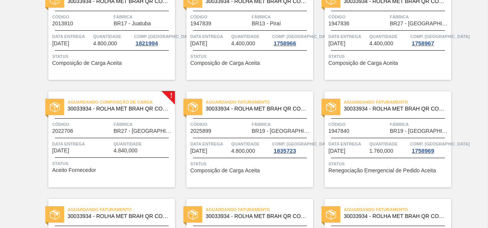
click at [135, 160] on span "Status" at bounding box center [112, 164] width 121 height 8
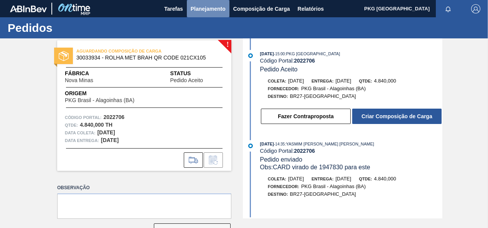
click at [199, 10] on span "Planejamento" at bounding box center [208, 8] width 35 height 9
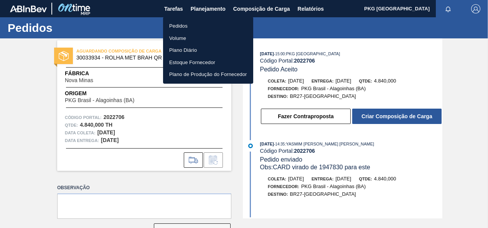
click at [184, 27] on li "Pedidos" at bounding box center [208, 26] width 90 height 12
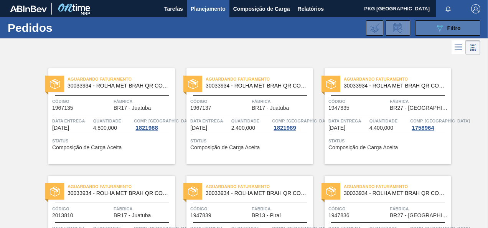
click at [450, 30] on span "Filtro" at bounding box center [453, 28] width 13 height 6
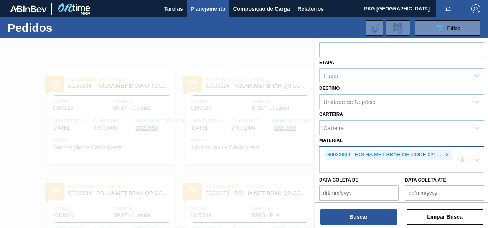
scroll to position [107, 0]
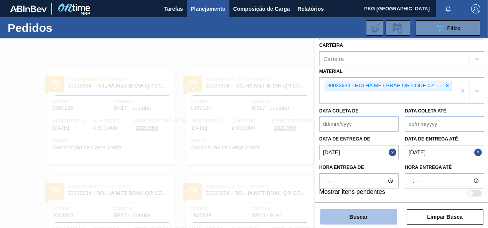
click at [382, 218] on button "Buscar" at bounding box center [358, 216] width 77 height 15
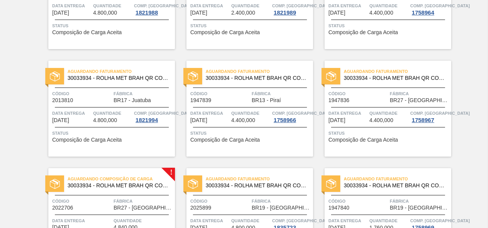
scroll to position [153, 0]
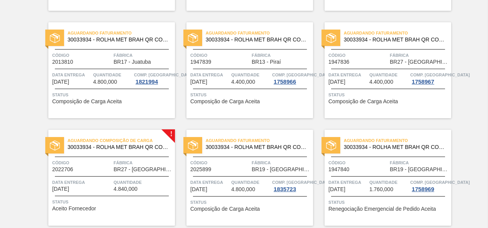
click at [122, 199] on span "Status" at bounding box center [112, 202] width 121 height 8
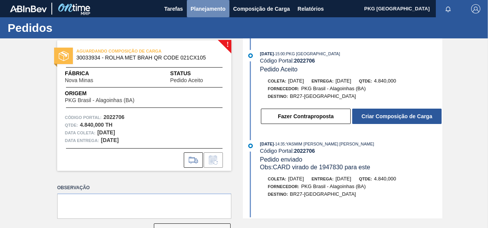
click at [209, 12] on span "Planejamento" at bounding box center [208, 8] width 35 height 9
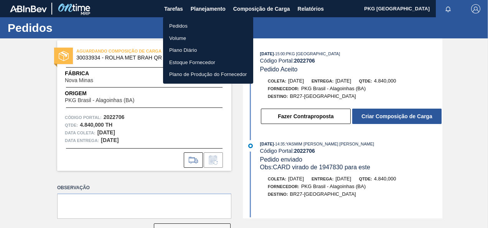
click at [183, 24] on li "Pedidos" at bounding box center [208, 26] width 90 height 12
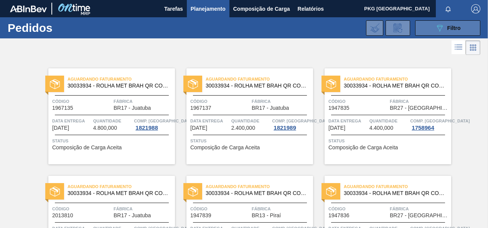
click at [448, 27] on span "Filtro" at bounding box center [453, 28] width 13 height 6
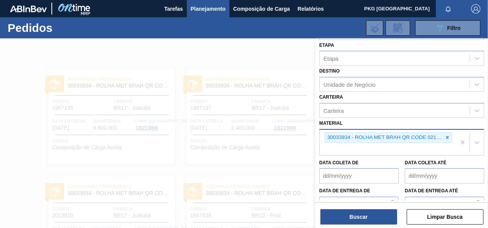
scroll to position [107, 0]
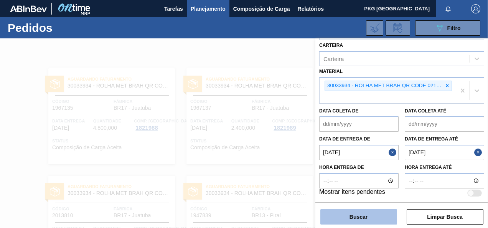
click at [379, 219] on button "Buscar" at bounding box center [358, 216] width 77 height 15
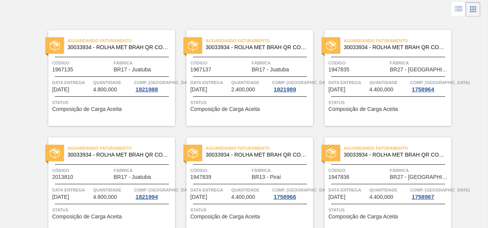
scroll to position [0, 0]
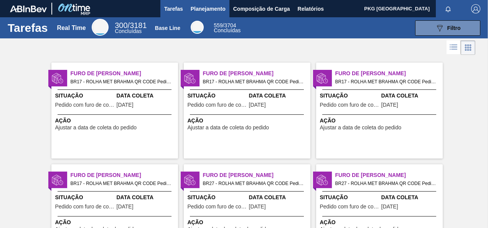
click at [207, 8] on span "Planejamento" at bounding box center [208, 8] width 35 height 9
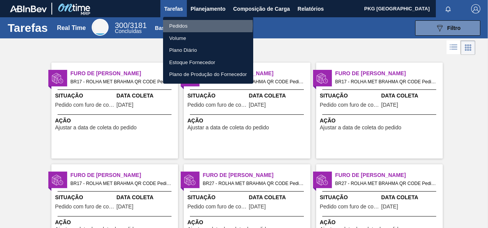
click at [177, 25] on li "Pedidos" at bounding box center [208, 26] width 90 height 12
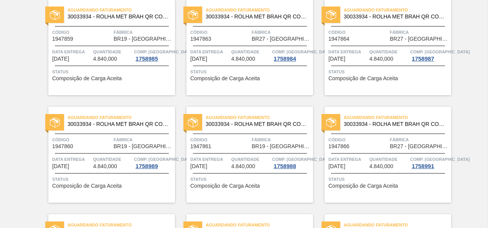
scroll to position [1189, 0]
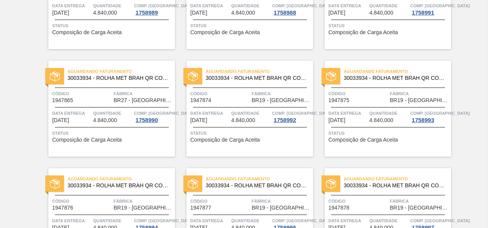
drag, startPoint x: 485, startPoint y: 190, endPoint x: 487, endPoint y: 203, distance: 13.2
click at [487, 203] on main "Tarefas Planejamento Composição de Carga Relatórios PKG Brasil Marcar todas com…" at bounding box center [244, 114] width 488 height 228
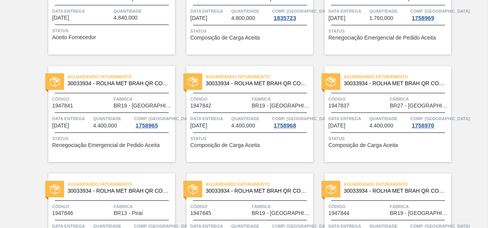
scroll to position [0, 0]
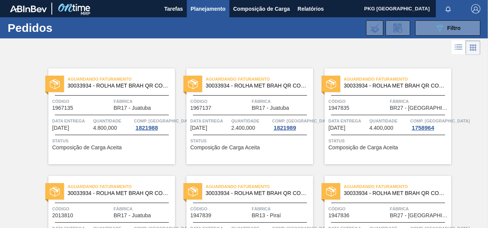
click at [211, 9] on span "Planejamento" at bounding box center [208, 8] width 35 height 9
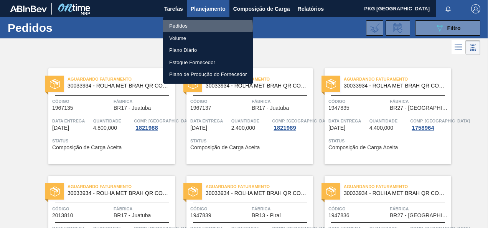
click at [190, 27] on li "Pedidos" at bounding box center [208, 26] width 90 height 12
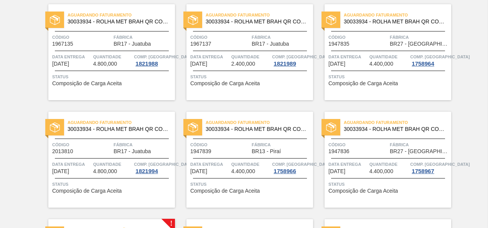
scroll to position [187, 0]
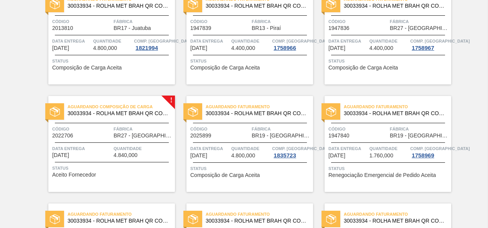
click at [136, 118] on div "Aguardando Composição de Carga 30033934 - ROLHA MET BRAH QR CODE 021CX105" at bounding box center [111, 110] width 127 height 17
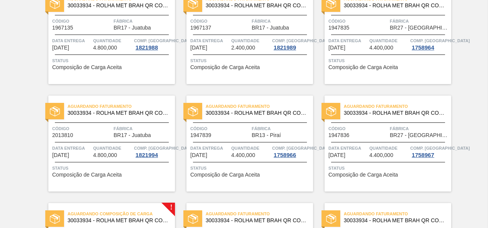
scroll to position [230, 0]
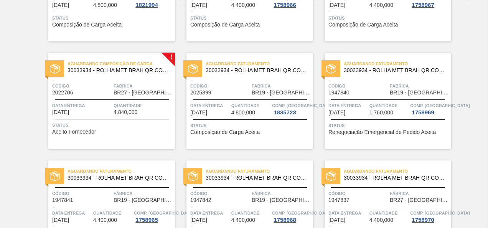
click at [116, 106] on span "Quantidade" at bounding box center [143, 106] width 59 height 8
